Goal: Task Accomplishment & Management: Complete application form

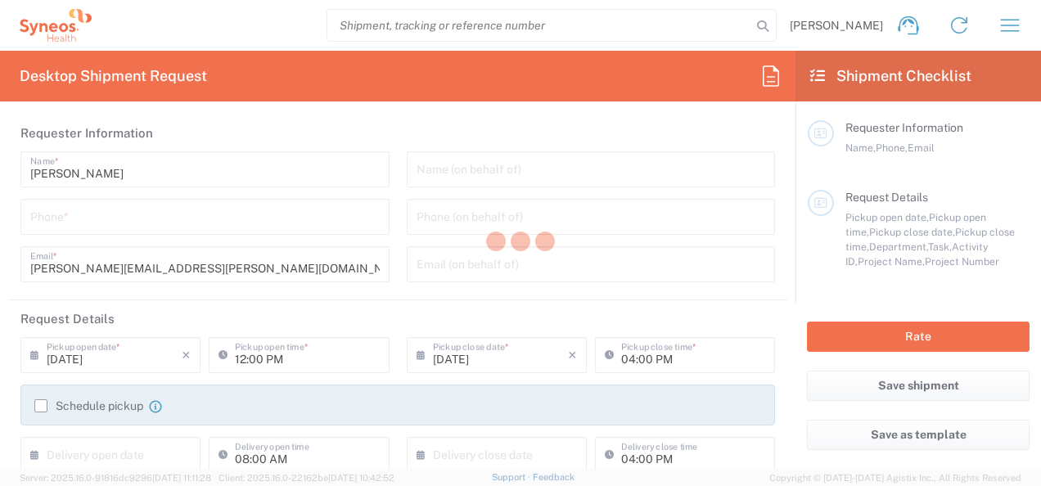
type input "3155"
type input "[GEOGRAPHIC_DATA]"
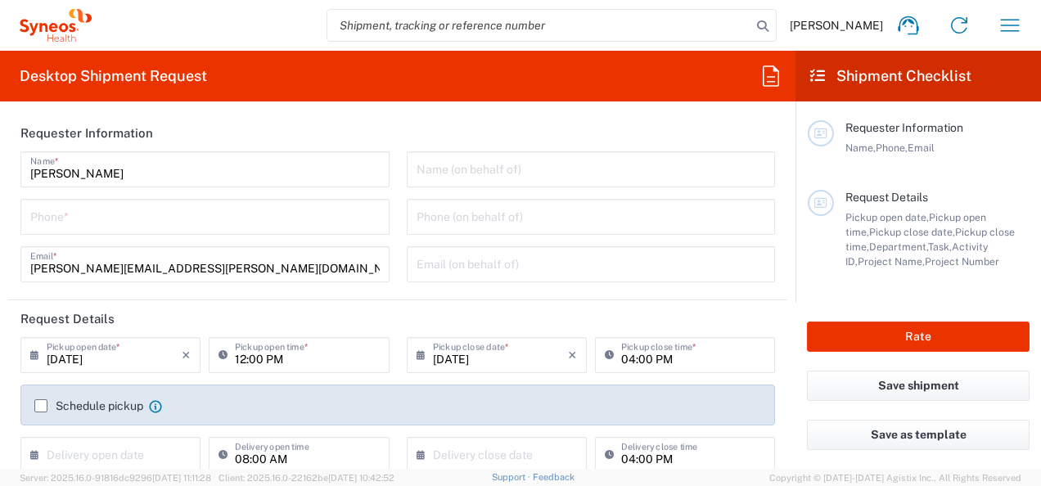
type input "Syneos Health UK Limited"
click at [273, 220] on input "tel" at bounding box center [205, 215] width 350 height 29
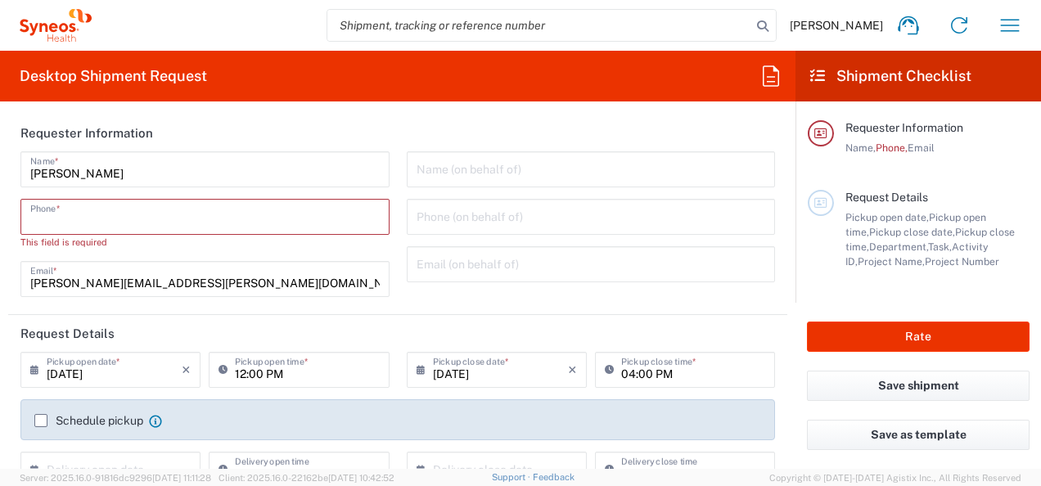
click at [105, 217] on input "tel" at bounding box center [205, 215] width 350 height 29
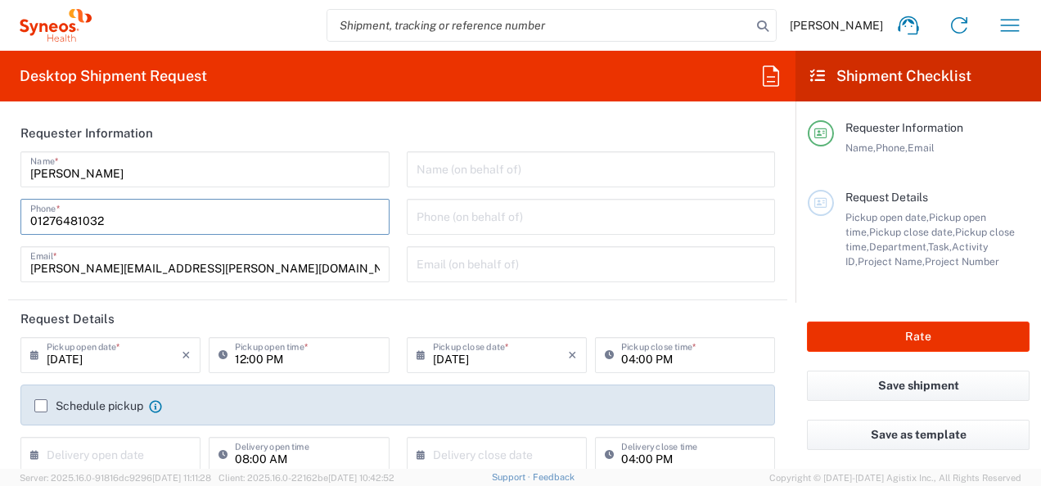
type input "07398239806"
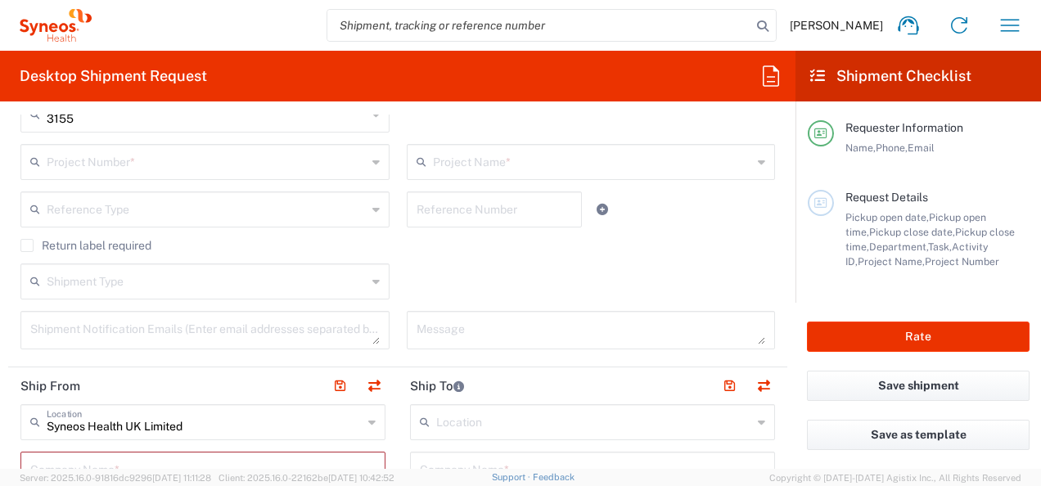
scroll to position [401, 0]
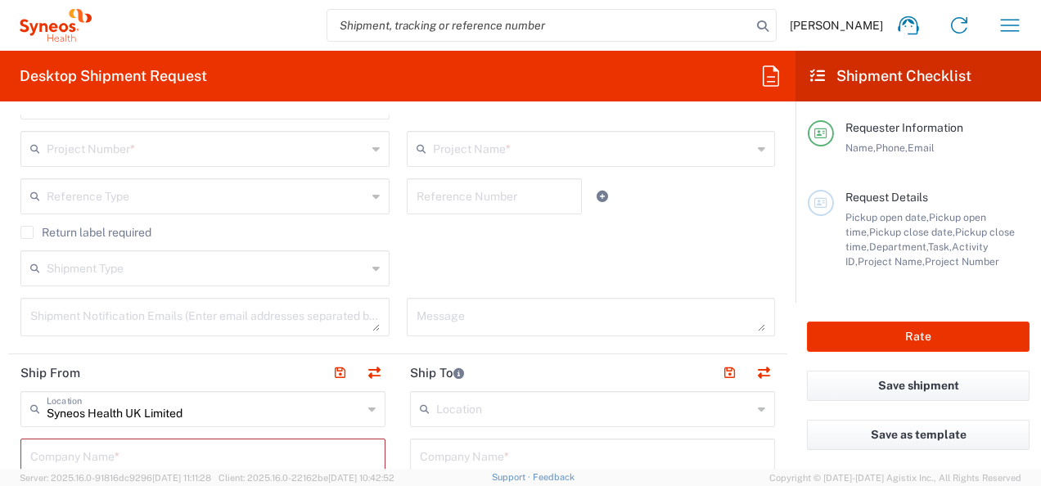
click at [797, 194] on main "Requester Information Name, Phone, Email Request Details Pickup open date, Pick…" at bounding box center [919, 202] width 246 height 201
drag, startPoint x: 797, startPoint y: 194, endPoint x: 805, endPoint y: 229, distance: 36.0
click at [806, 231] on main "Requester Information Name, Phone, Email Request Details Pickup open date, Pick…" at bounding box center [919, 202] width 246 height 201
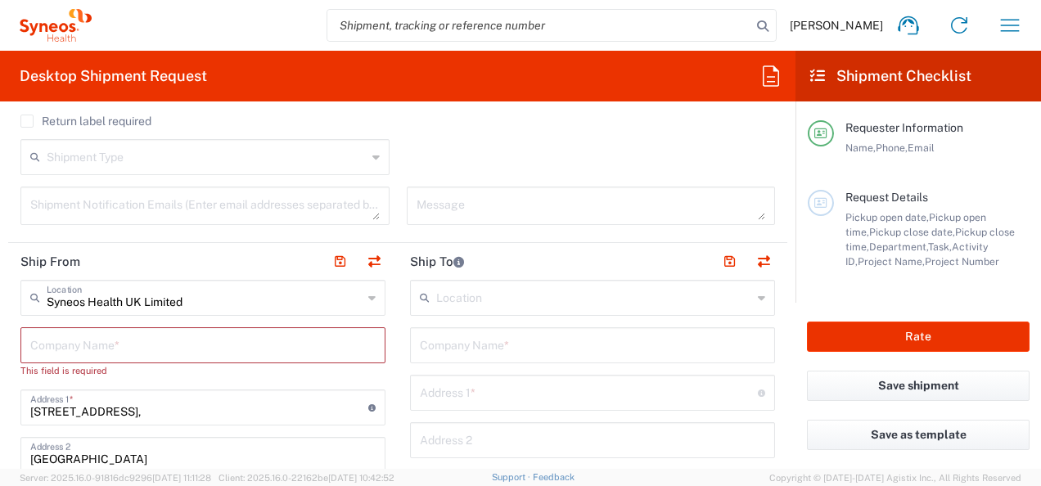
scroll to position [569, 0]
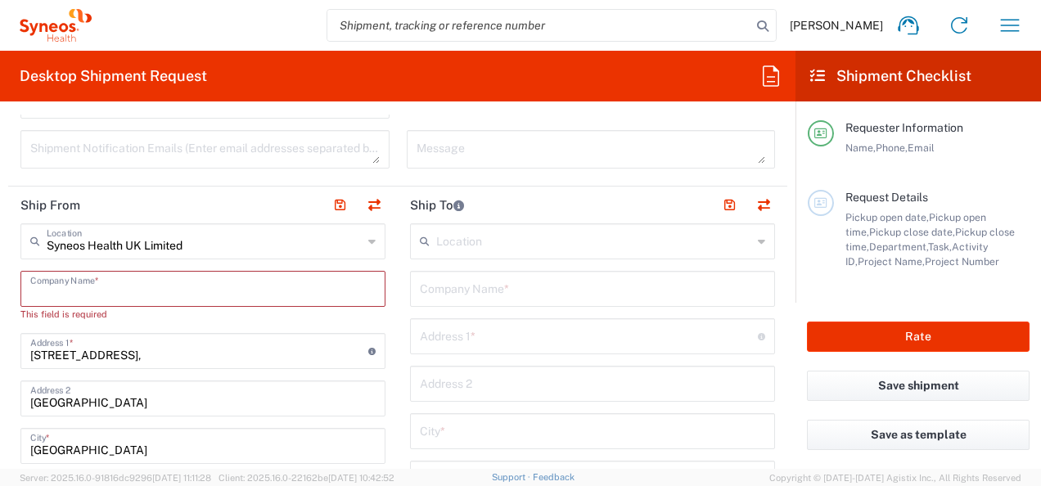
click at [83, 288] on input "text" at bounding box center [202, 287] width 345 height 29
type input "S"
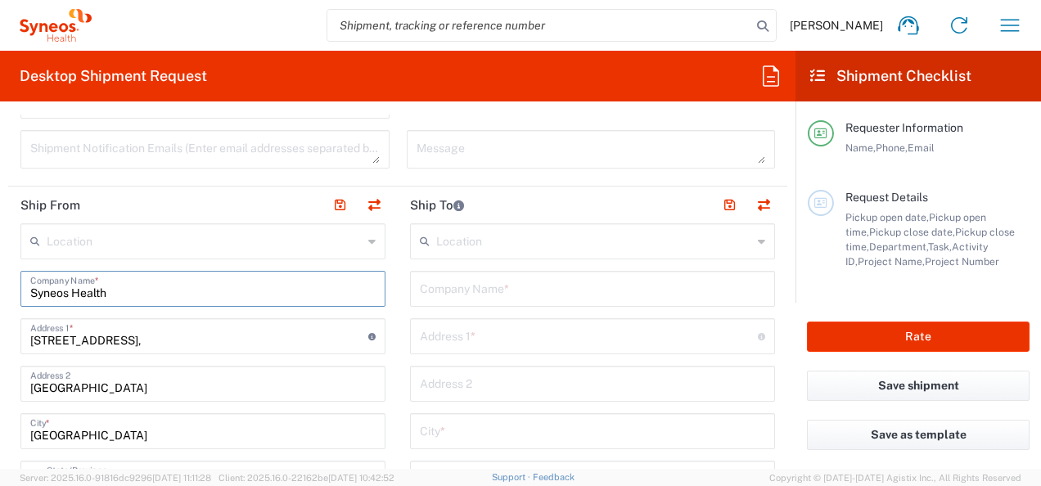
type input "Syneos Health"
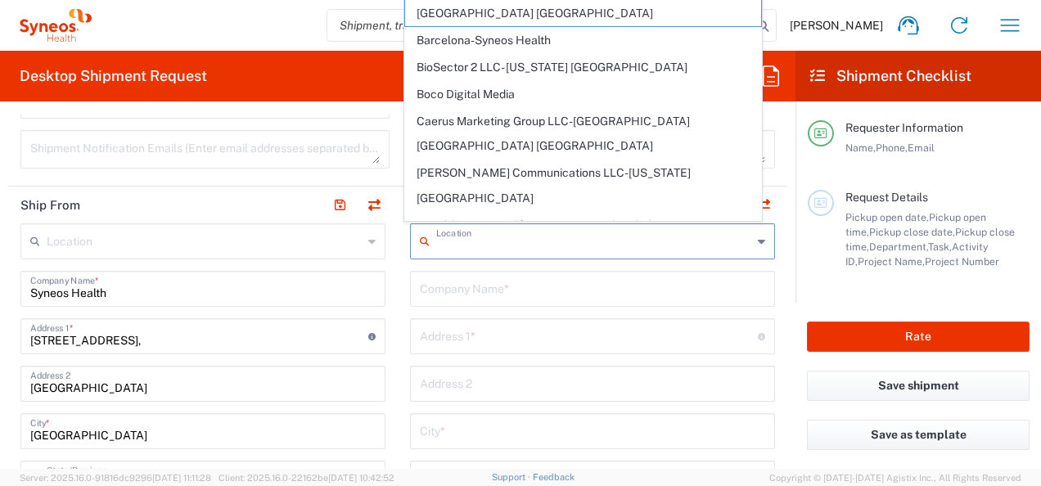
click at [463, 242] on input "text" at bounding box center [594, 240] width 316 height 29
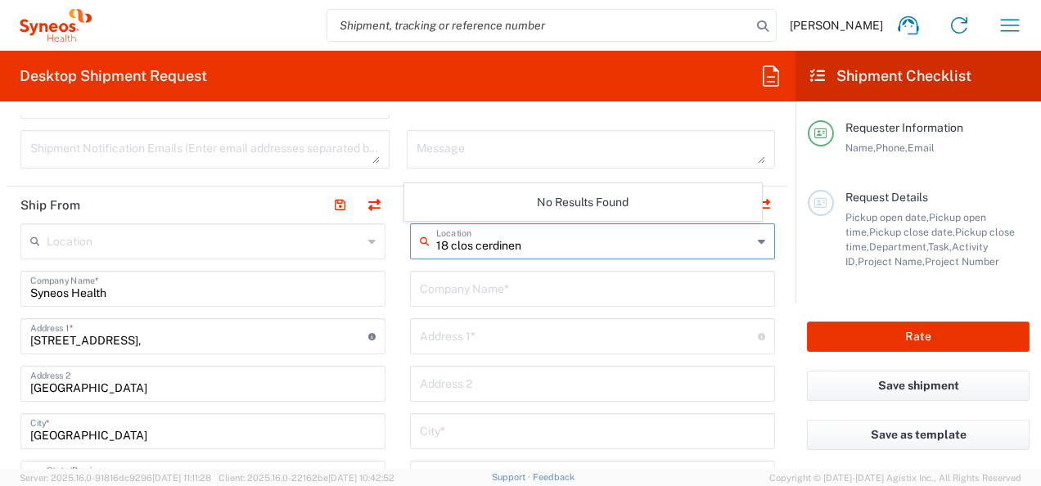
type input "18 clos cerdinen"
click at [552, 283] on input "text" at bounding box center [592, 287] width 345 height 29
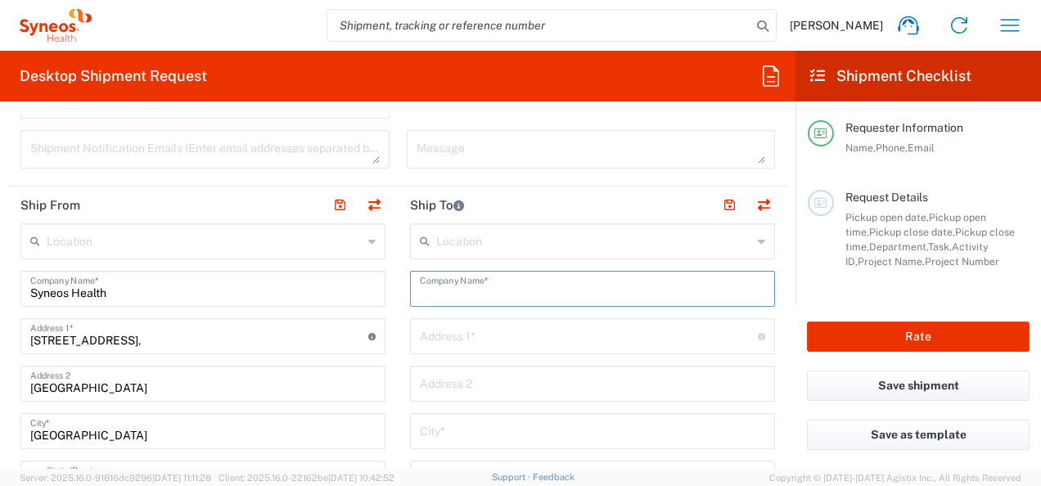
click at [512, 241] on input "text" at bounding box center [594, 240] width 316 height 29
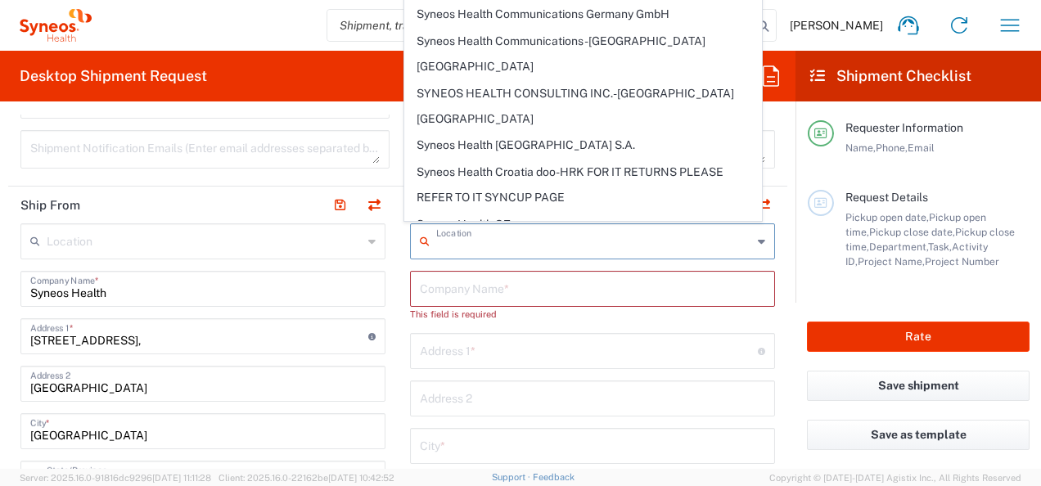
scroll to position [1718, 0]
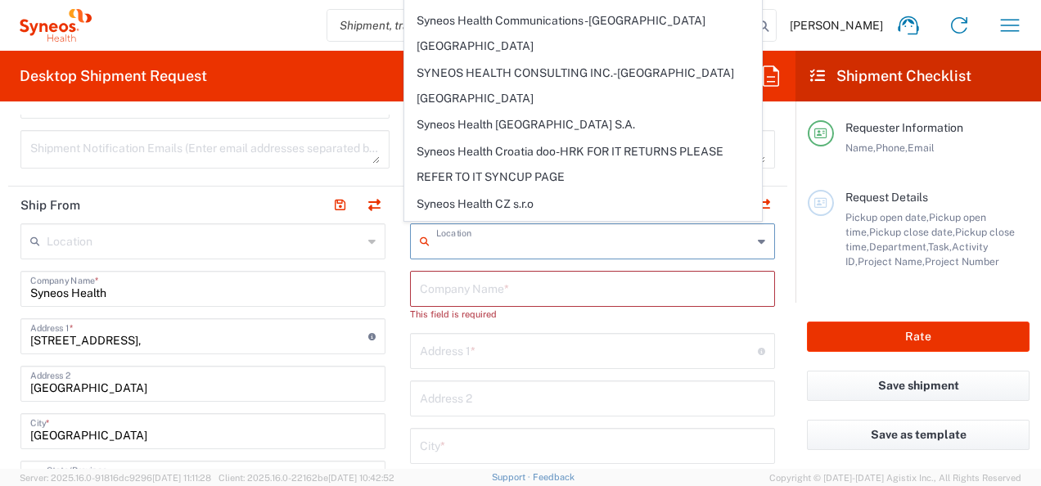
click at [513, 290] on input "text" at bounding box center [592, 287] width 345 height 29
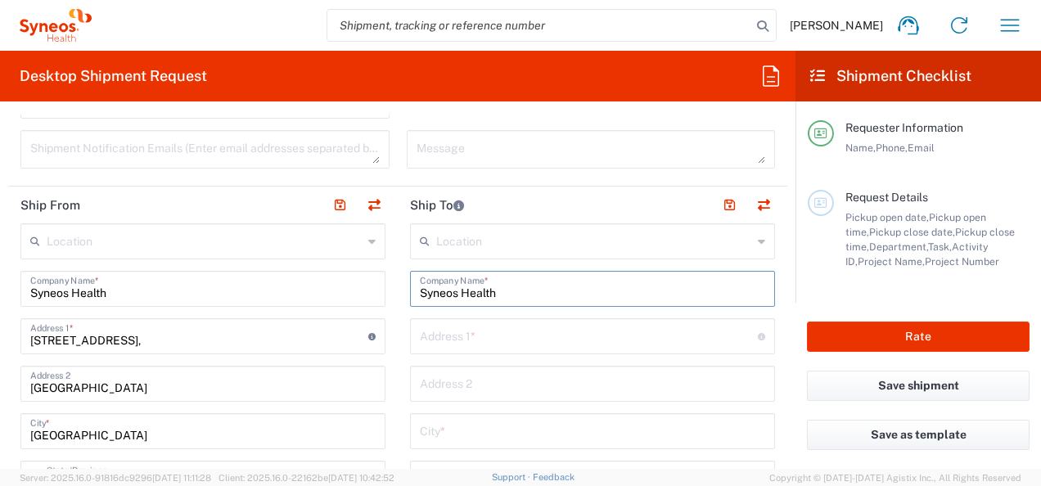
type input "Syneos Health"
click at [507, 336] on input "text" at bounding box center [589, 335] width 338 height 29
type input "18 Clos Cerdinen"
type input "[GEOGRAPHIC_DATA], [GEOGRAPHIC_DATA]"
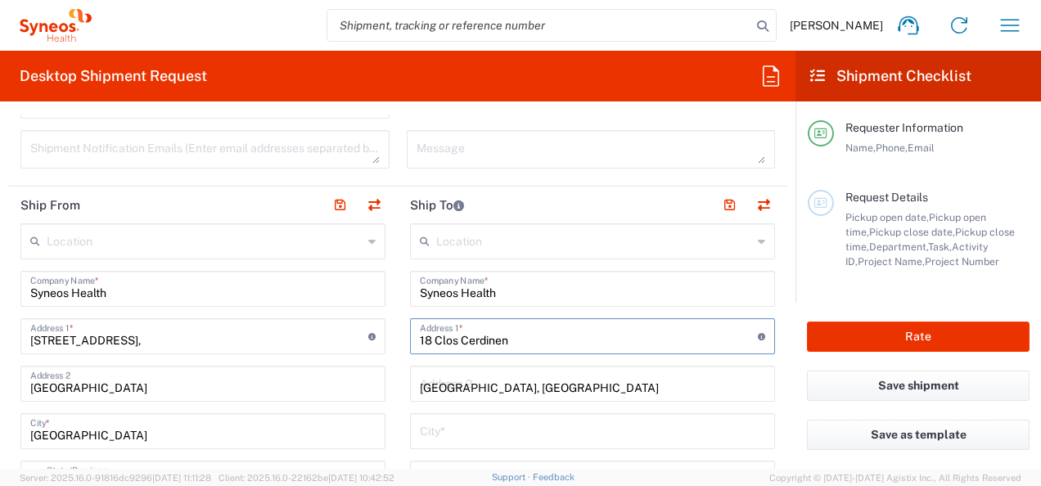
type input "[GEOGRAPHIC_DATA]"
type input "SA4 9qL"
type input "07398239806"
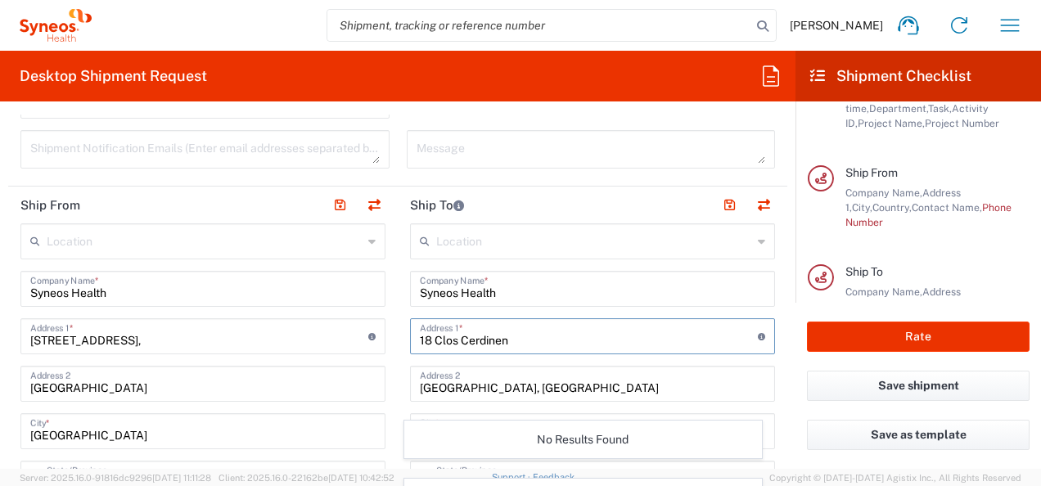
scroll to position [145, 0]
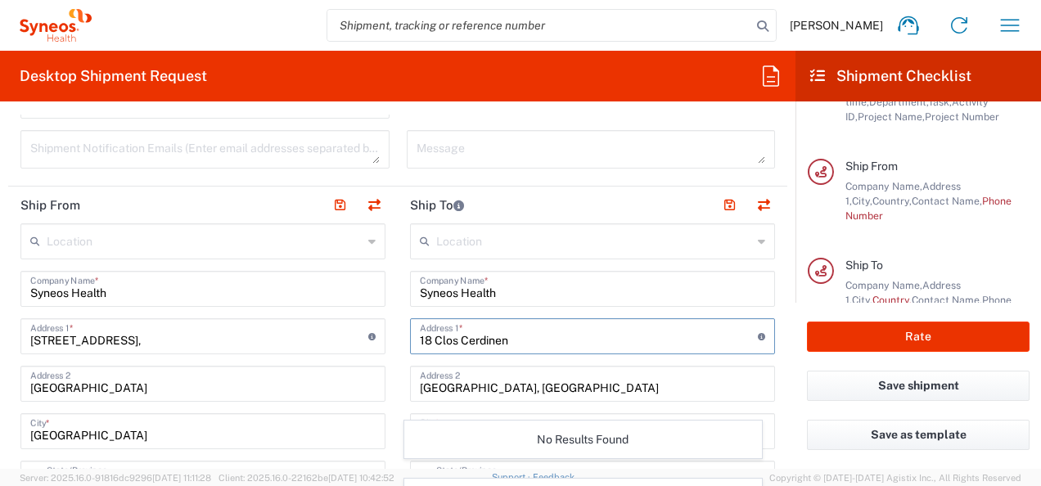
click at [398, 193] on header "Ship To" at bounding box center [593, 205] width 390 height 37
click at [777, 402] on form "Requester Information [PERSON_NAME] Name * [PHONE_NUMBER] Phone * [PERSON_NAME]…" at bounding box center [398, 292] width 796 height 354
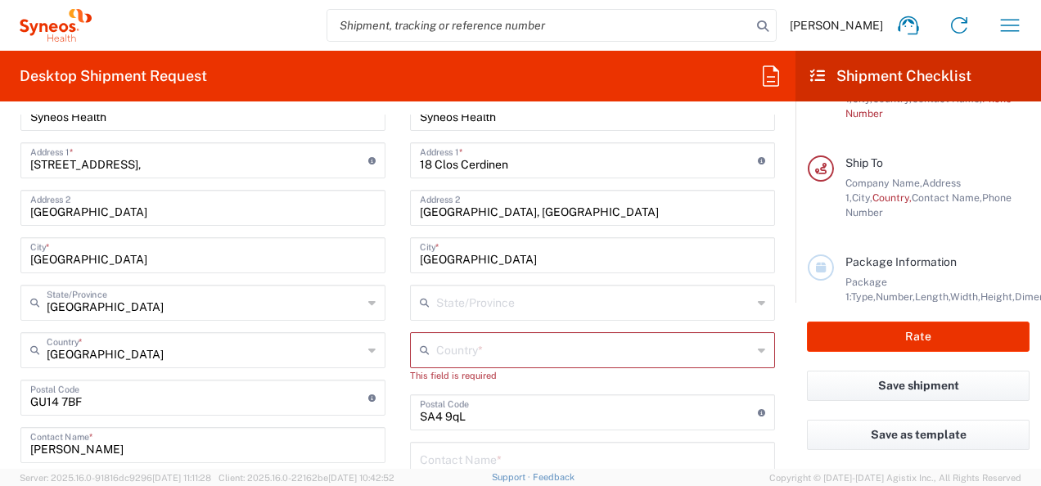
scroll to position [753, 0]
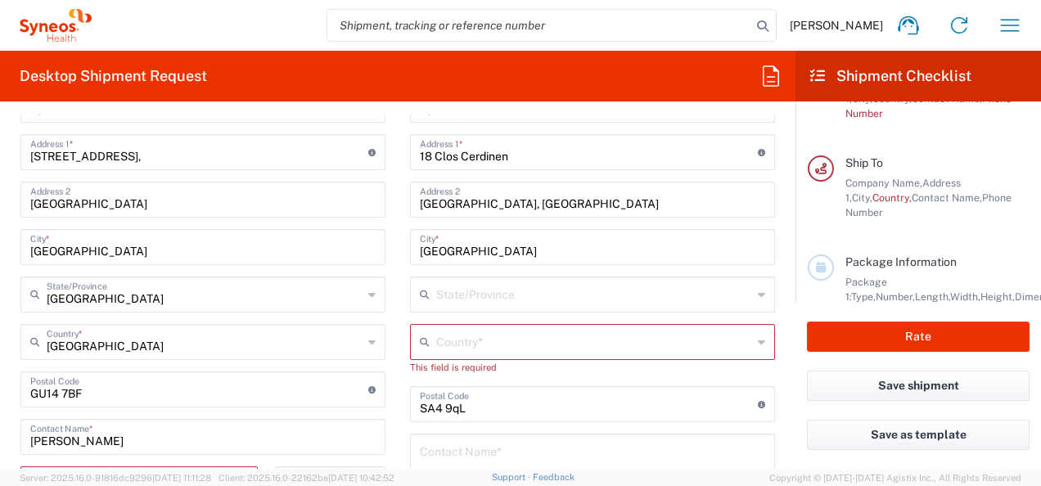
click at [563, 345] on input "text" at bounding box center [594, 341] width 316 height 29
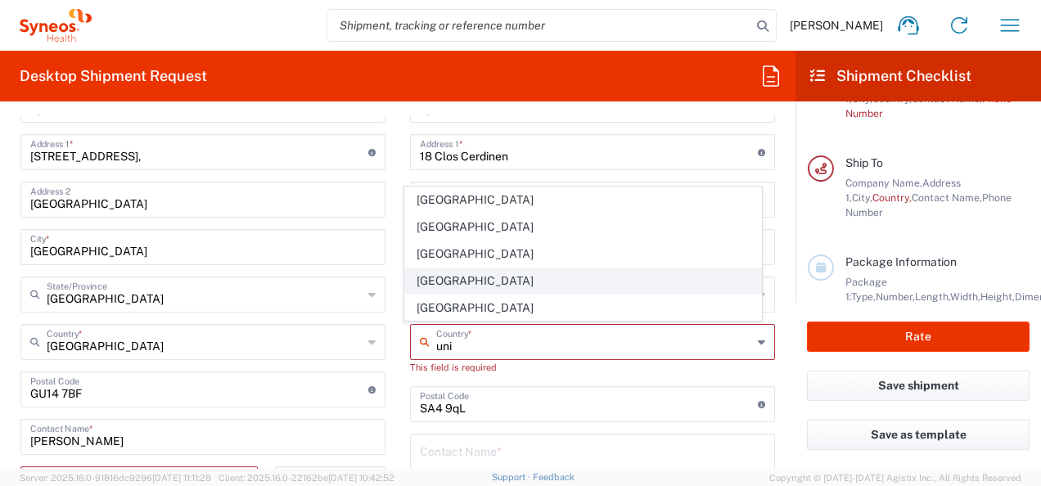
click at [440, 283] on span "[GEOGRAPHIC_DATA]" at bounding box center [582, 281] width 355 height 25
type input "[GEOGRAPHIC_DATA]"
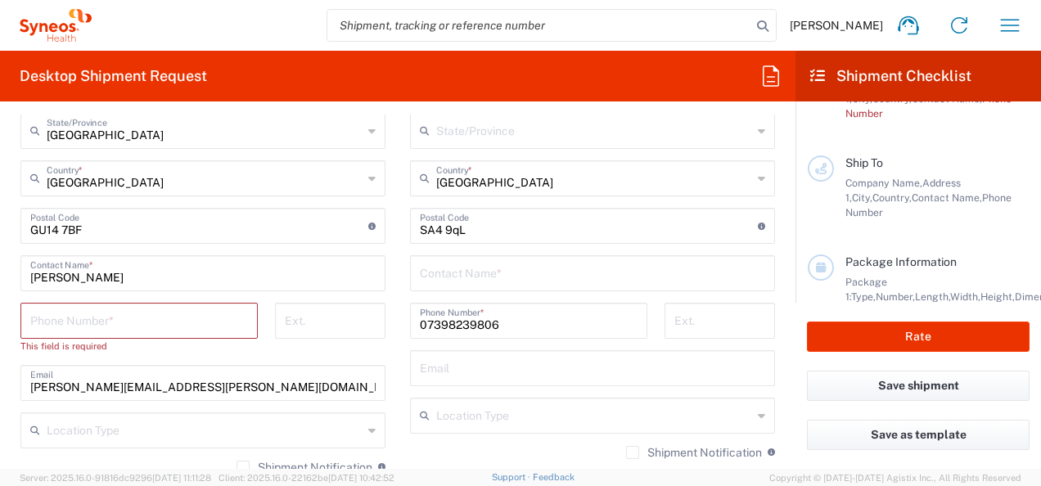
scroll to position [942, 0]
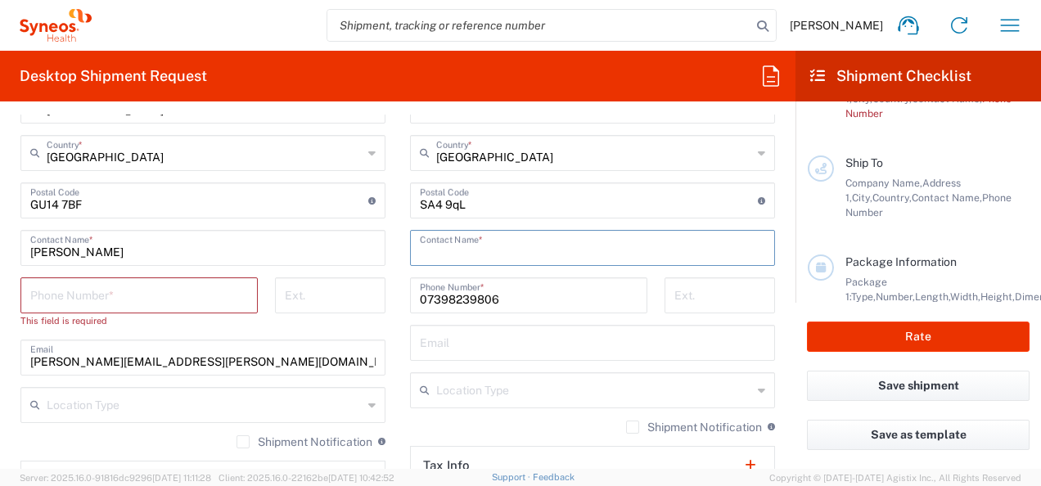
click at [490, 249] on input "text" at bounding box center [592, 246] width 345 height 29
type input "[PERSON_NAME]"
click at [192, 291] on input "tel" at bounding box center [139, 294] width 218 height 29
type input "01276481032"
type input "[EMAIL_ADDRESS][DOMAIN_NAME]"
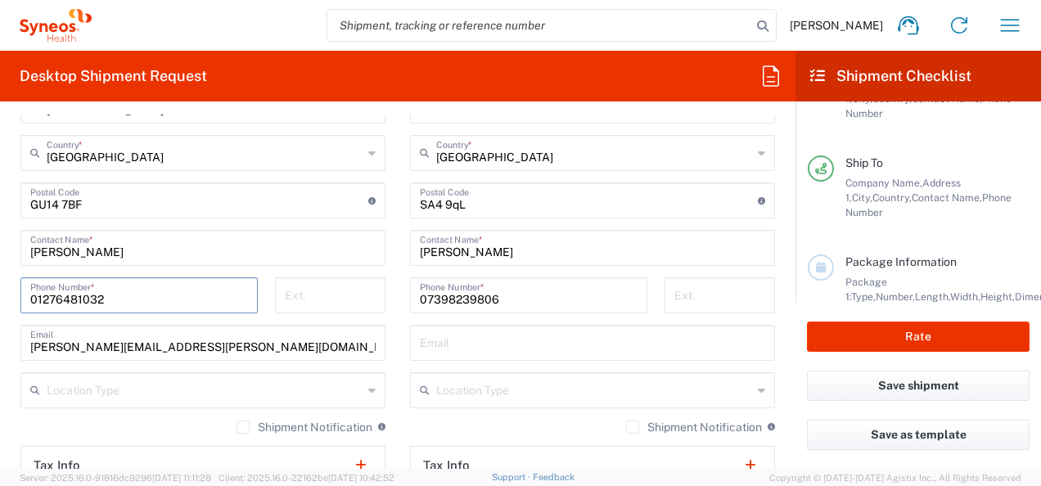
type input "07398239806"
drag, startPoint x: 539, startPoint y: 295, endPoint x: 366, endPoint y: 300, distance: 173.6
click at [366, 300] on div "Ship From Location [PERSON_NAME] LLC-[GEOGRAPHIC_DATA] [GEOGRAPHIC_DATA] [GEOGR…" at bounding box center [397, 226] width 779 height 826
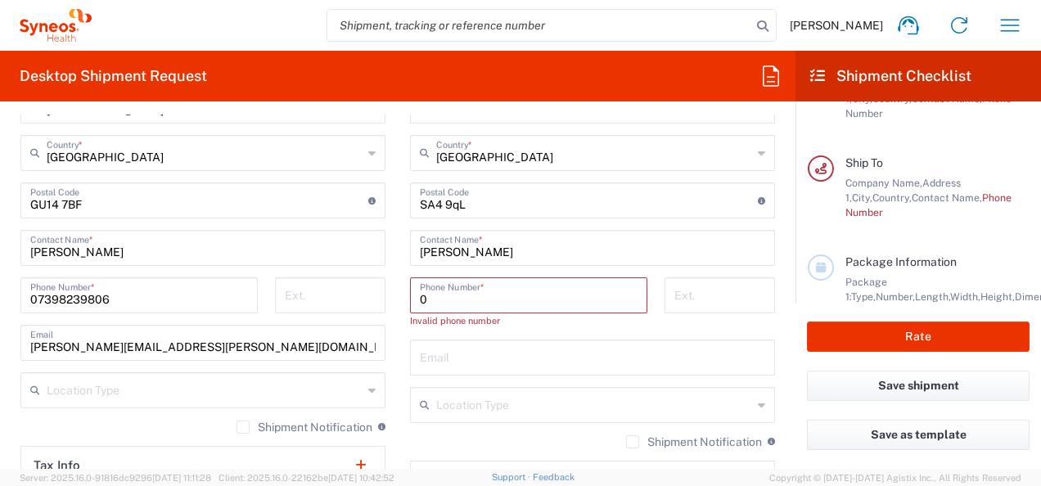
type input "01276481032"
type input "What is your mother's maiden name?"
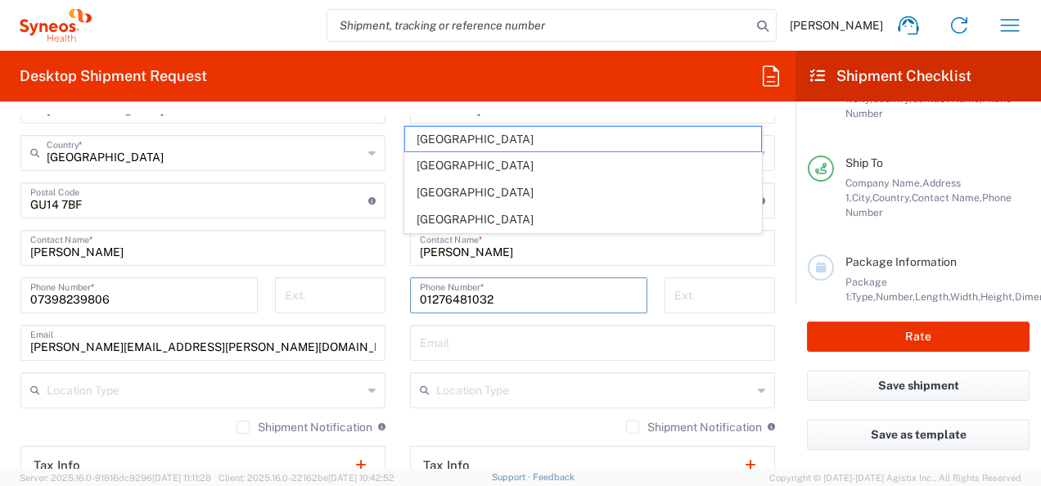
type input "07398239806"
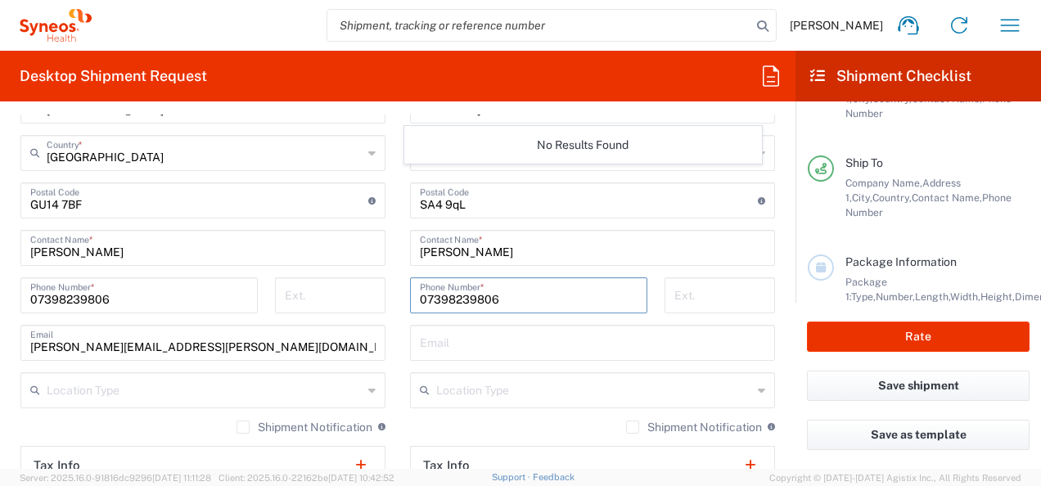
click at [553, 347] on input "text" at bounding box center [592, 341] width 345 height 29
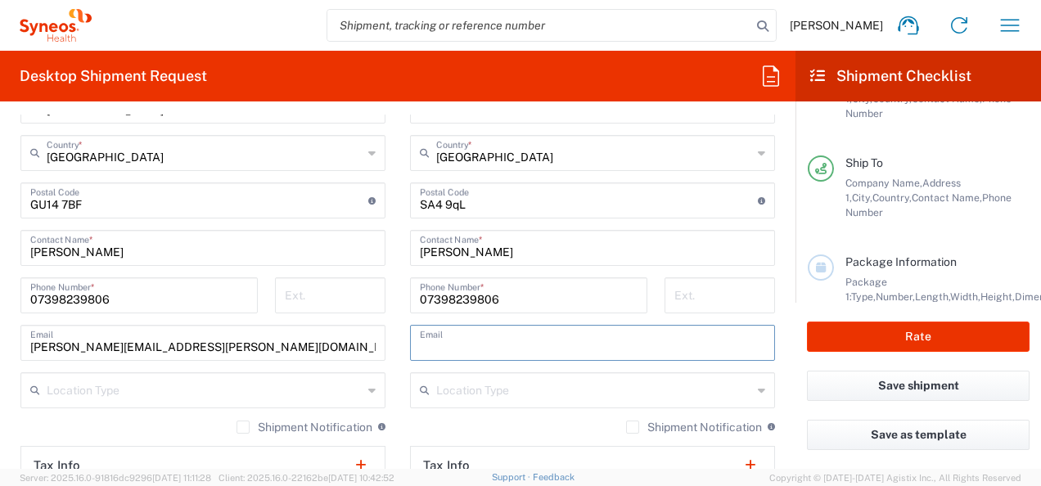
type input "[PERSON_NAME][EMAIL_ADDRESS][PERSON_NAME][DOMAIN_NAME]"
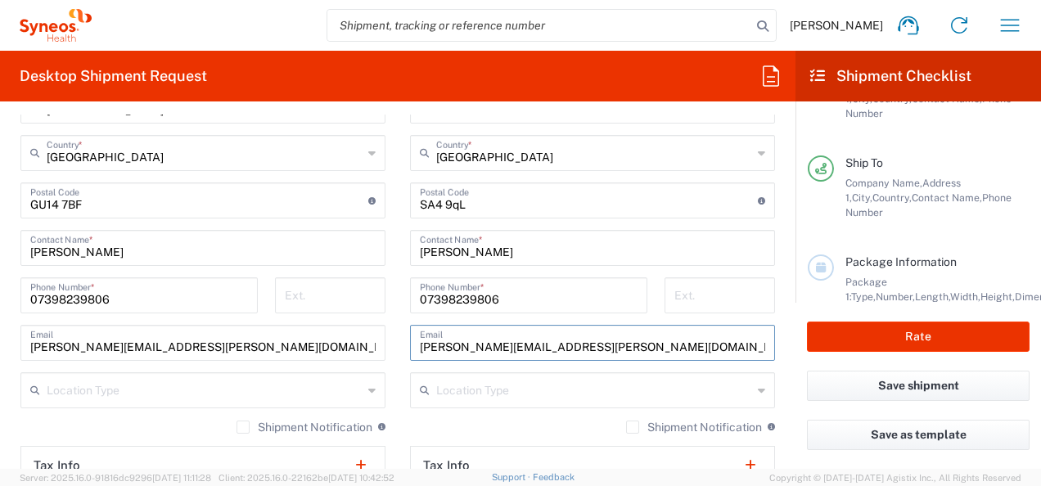
type input "PP:"
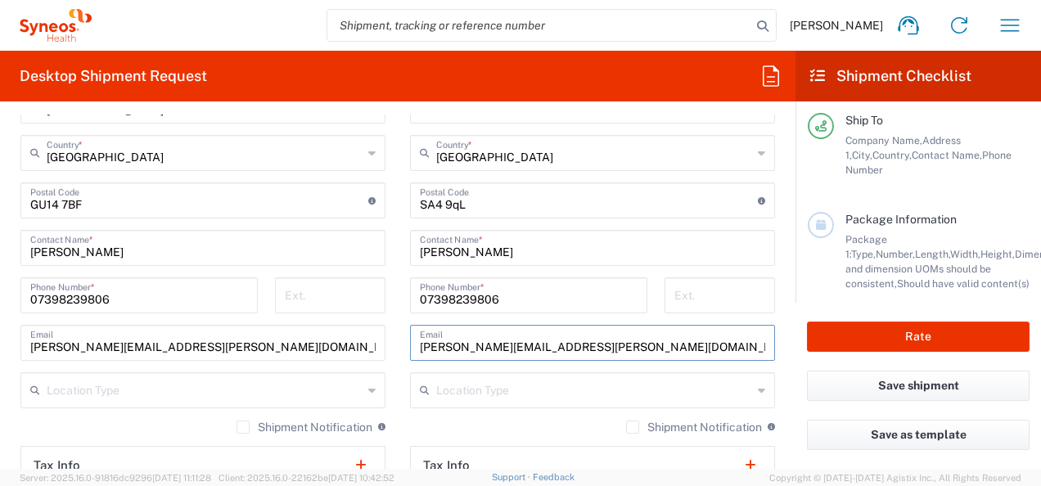
scroll to position [291, 0]
click at [142, 280] on input "07398239806" at bounding box center [139, 294] width 218 height 29
type input "0"
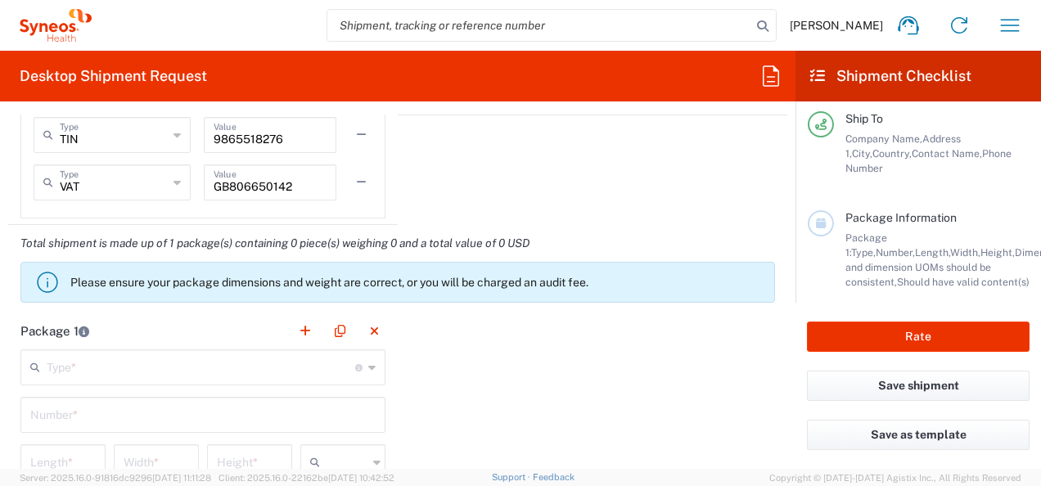
scroll to position [0, 0]
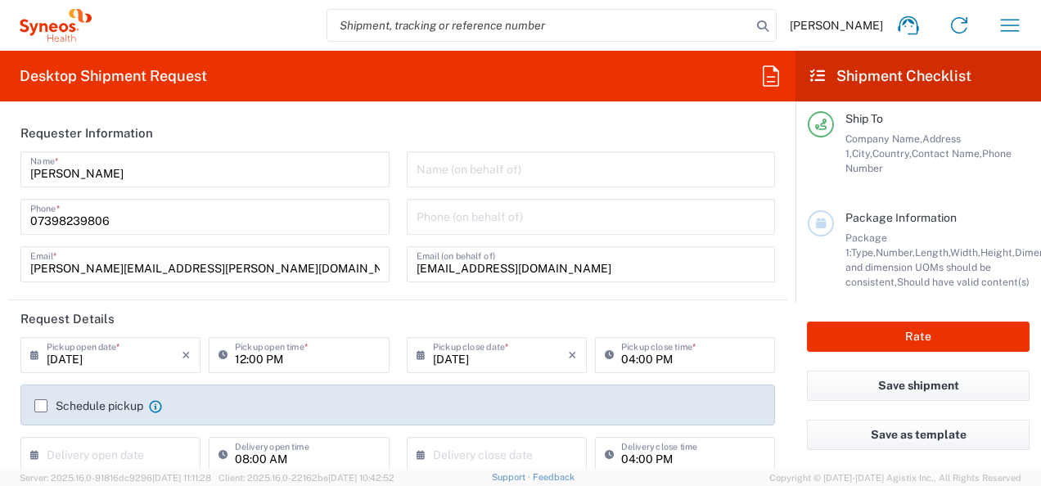
click at [915, 129] on div "Ship To Company Name, Address [GEOGRAPHIC_DATA], Contact Name, Phone Number" at bounding box center [932, 143] width 196 height 65
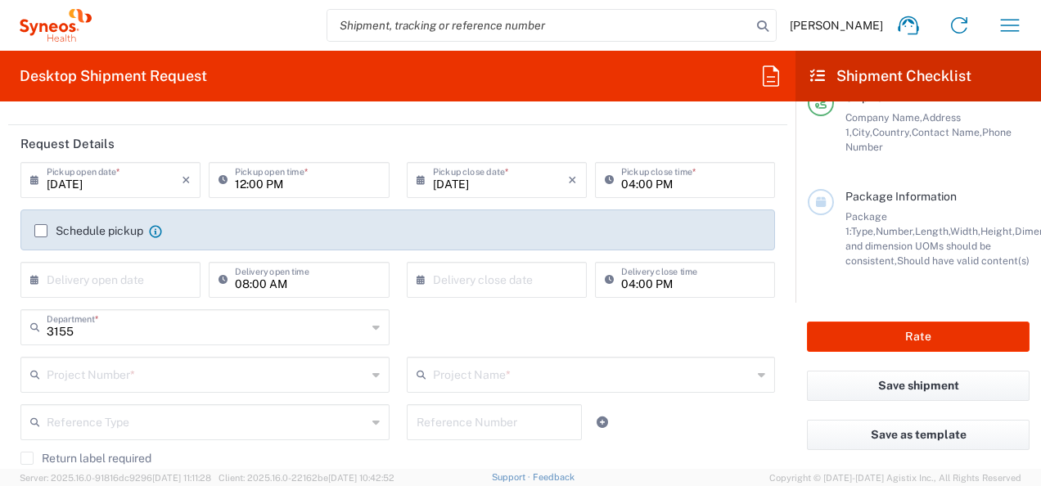
scroll to position [274, 0]
